Goal: Go to known website: Go to known website

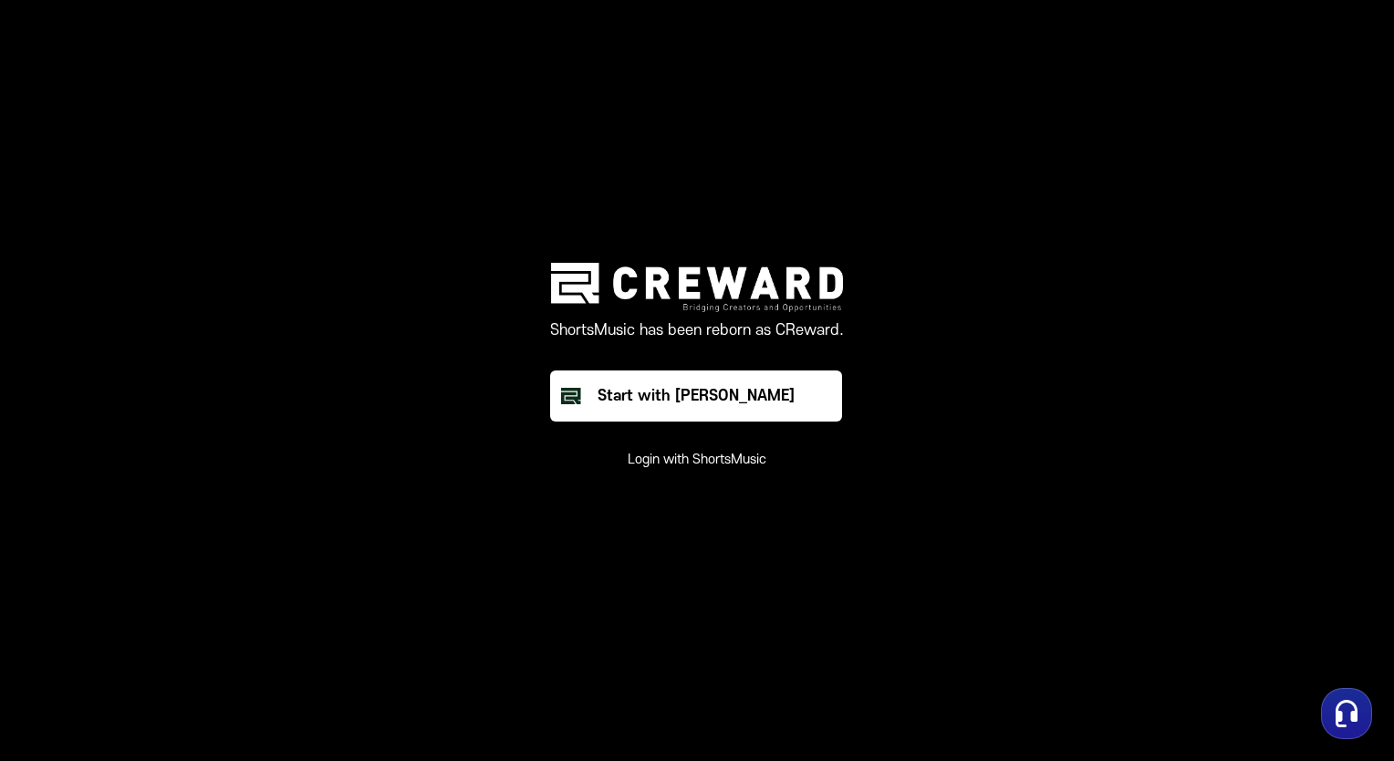
click at [622, 403] on button "Start with [PERSON_NAME]" at bounding box center [696, 395] width 292 height 51
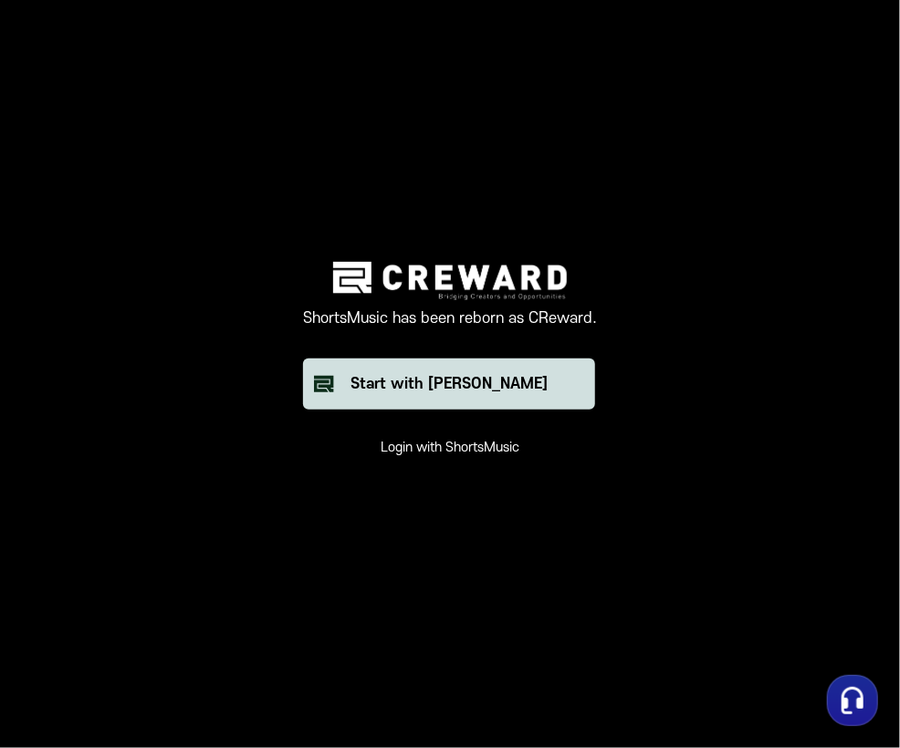
click at [416, 380] on div "Start with [PERSON_NAME]" at bounding box center [448, 384] width 197 height 22
